Goal: Information Seeking & Learning: Find specific fact

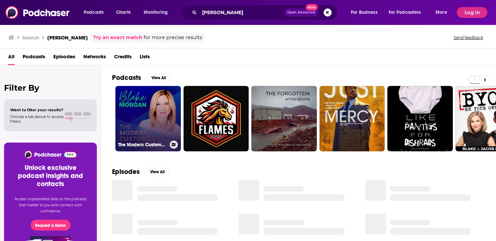
click at [143, 130] on link "The Modern Customer Podcast" at bounding box center [147, 118] width 65 height 65
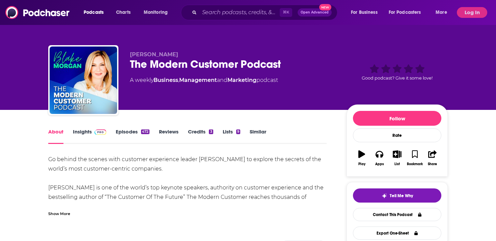
click at [89, 135] on link "Insights" at bounding box center [89, 137] width 33 height 16
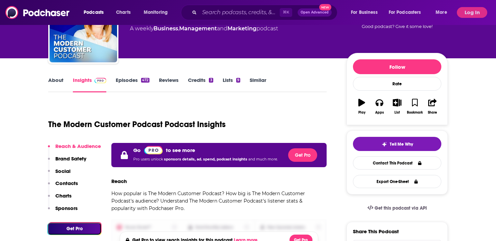
scroll to position [52, 0]
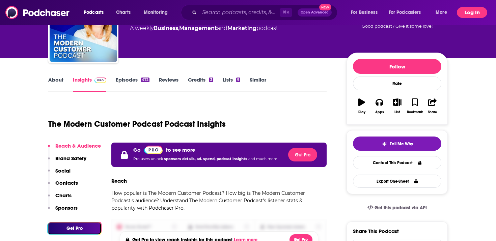
click at [467, 12] on button "Log In" at bounding box center [472, 12] width 30 height 11
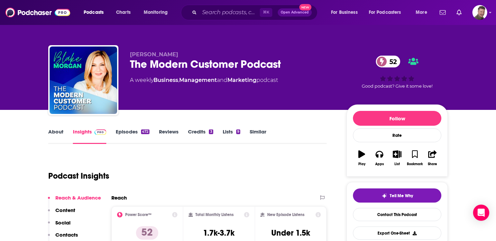
scroll to position [44, 0]
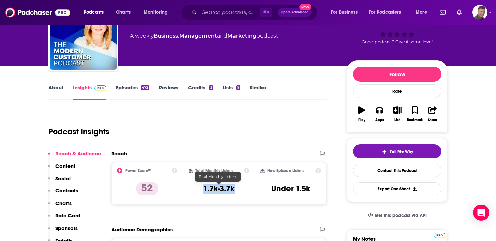
drag, startPoint x: 245, startPoint y: 189, endPoint x: 203, endPoint y: 188, distance: 42.5
click at [203, 188] on div "Total Monthly Listens 1.7k-3.7k" at bounding box center [219, 183] width 61 height 31
copy h3 "1.7k-3.7k"
